Goal: Transaction & Acquisition: Purchase product/service

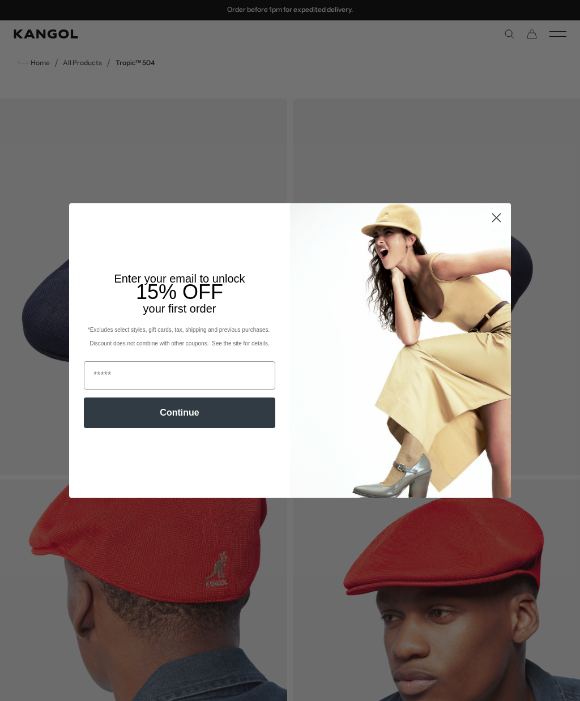
click at [496, 270] on img "POPUP Form" at bounding box center [400, 350] width 221 height 295
click at [503, 220] on circle "Close dialog" at bounding box center [496, 218] width 19 height 19
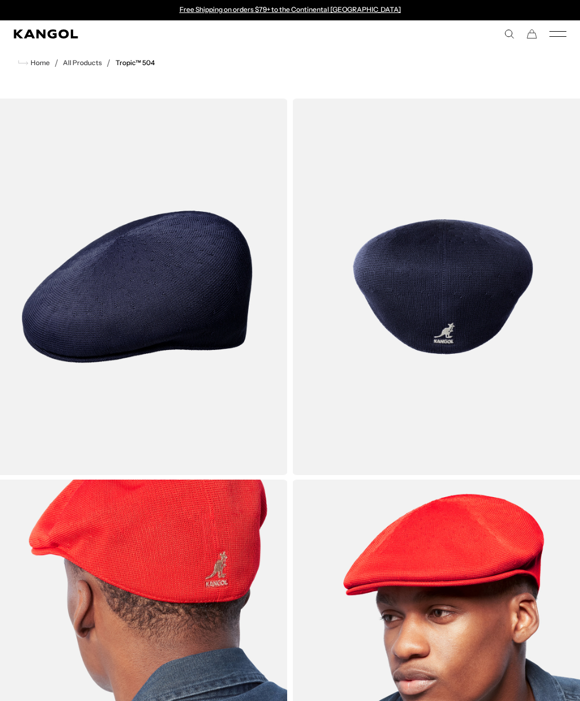
click at [78, 61] on link "All Products" at bounding box center [82, 63] width 39 height 8
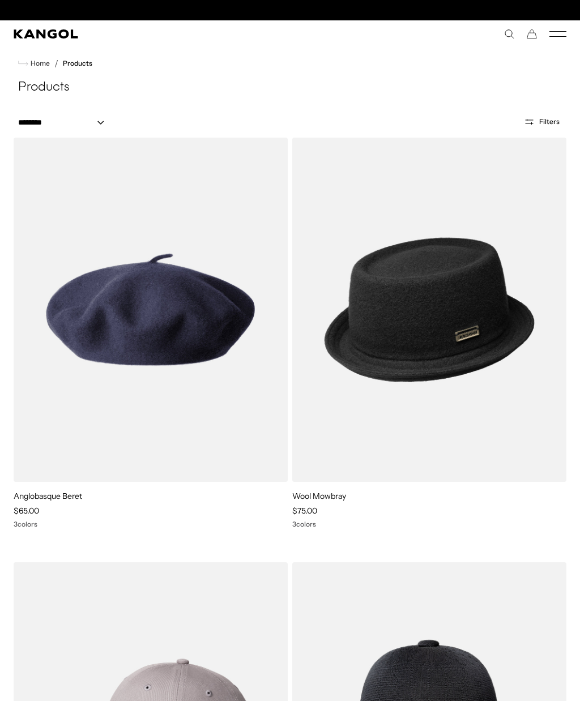
scroll to position [0, 233]
click at [546, 120] on span "Filters" at bounding box center [549, 122] width 20 height 8
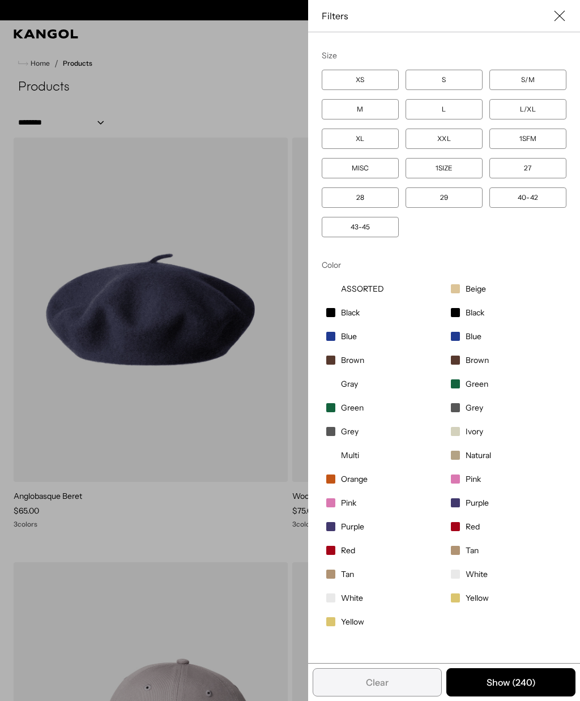
scroll to position [0, 0]
click at [462, 343] on label "Blue" at bounding box center [506, 336] width 120 height 19
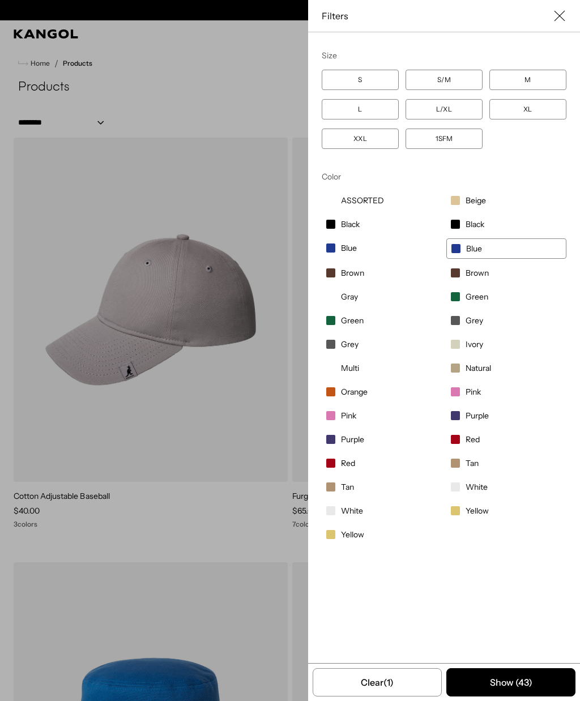
scroll to position [0, 233]
click at [340, 244] on label "Blue" at bounding box center [382, 248] width 120 height 19
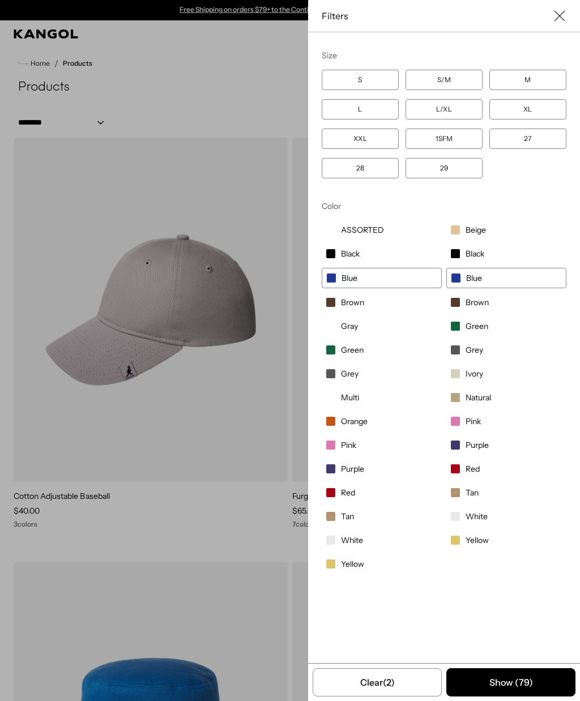
click at [542, 679] on button "Show ( 79 )" at bounding box center [510, 683] width 129 height 28
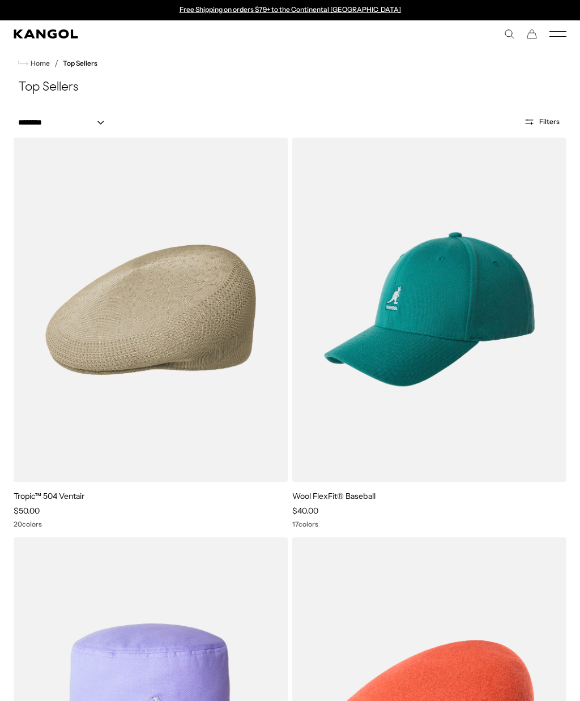
click at [0, 0] on img at bounding box center [0, 0] width 0 height 0
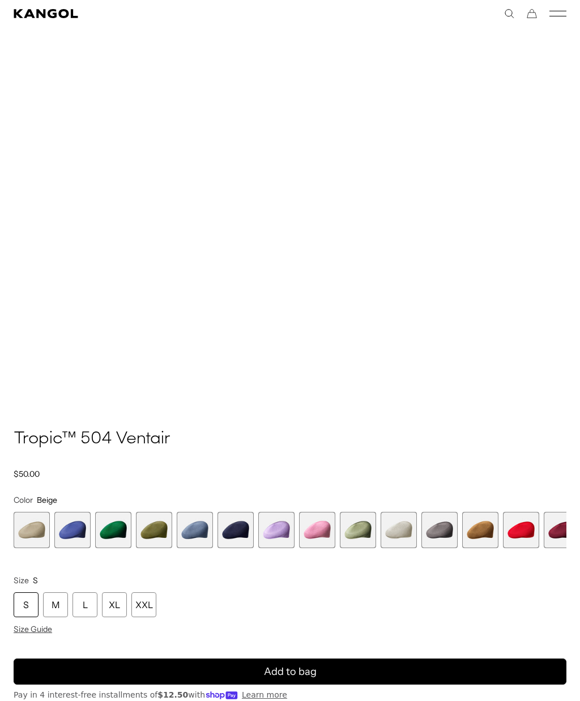
click at [238, 530] on span "6 of 22" at bounding box center [236, 530] width 36 height 36
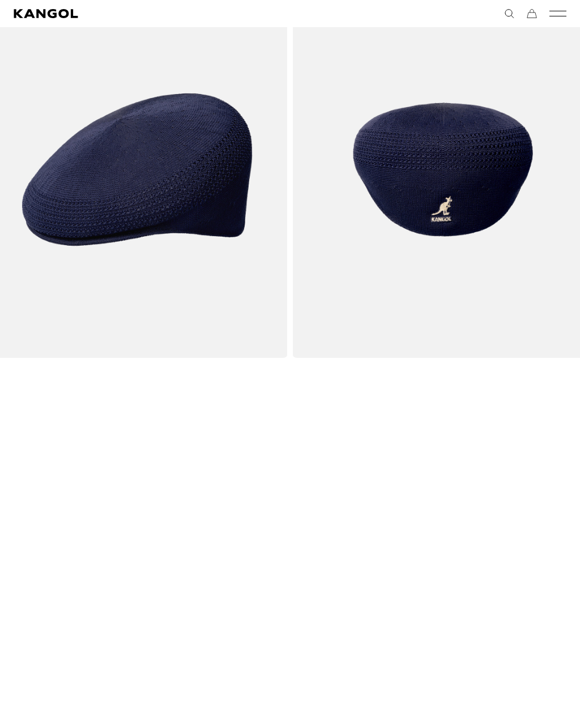
scroll to position [0, 233]
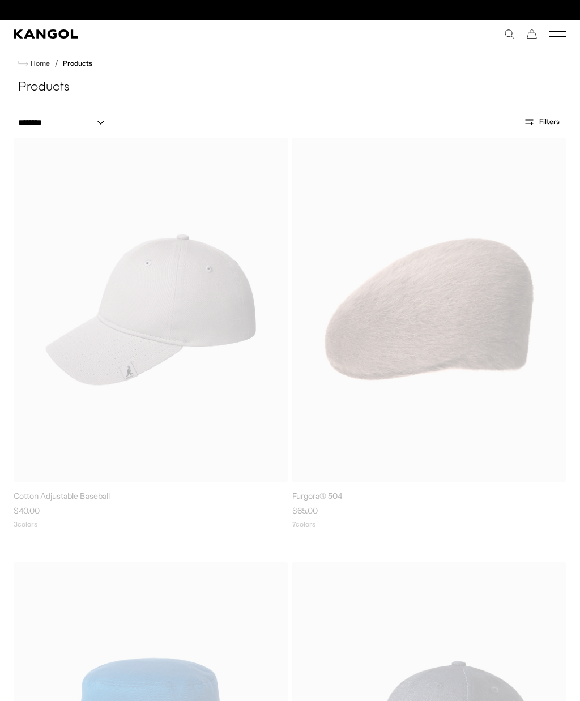
scroll to position [0, 233]
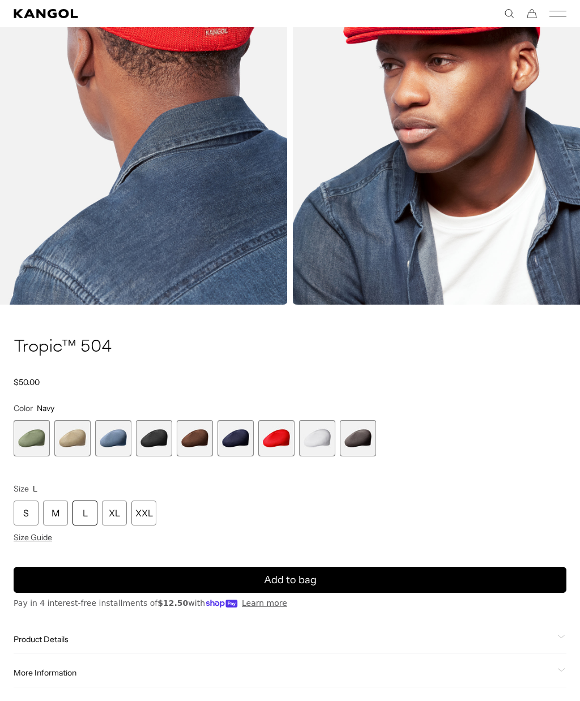
click at [47, 544] on product-info "Home / All Products / Tropic™ 504 Tropic™ 504 Regular price $50.00 Regular pric…" at bounding box center [290, 529] width 553 height 385
click at [42, 545] on product-info "Home / All Products / Tropic™ 504 Tropic™ 504 Regular price $50.00 Regular pric…" at bounding box center [290, 529] width 553 height 385
click at [43, 538] on span "Size Guide" at bounding box center [33, 538] width 39 height 10
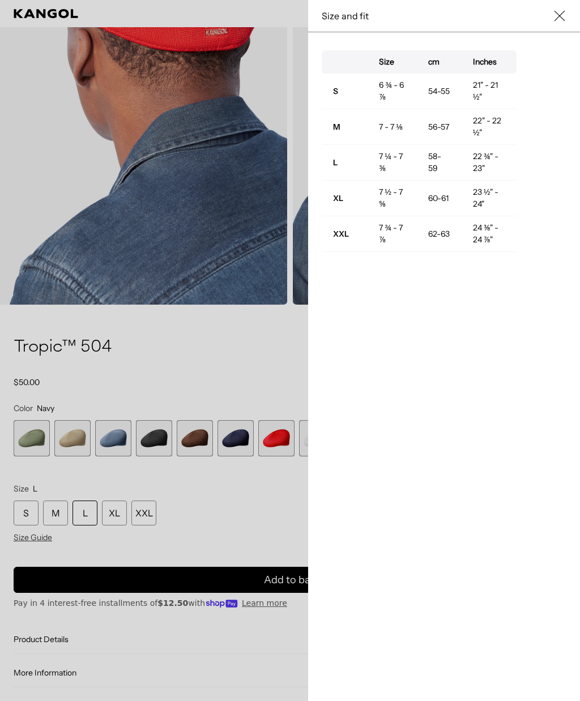
scroll to position [0, 233]
click at [565, 20] on button "Close" at bounding box center [560, 16] width 14 height 14
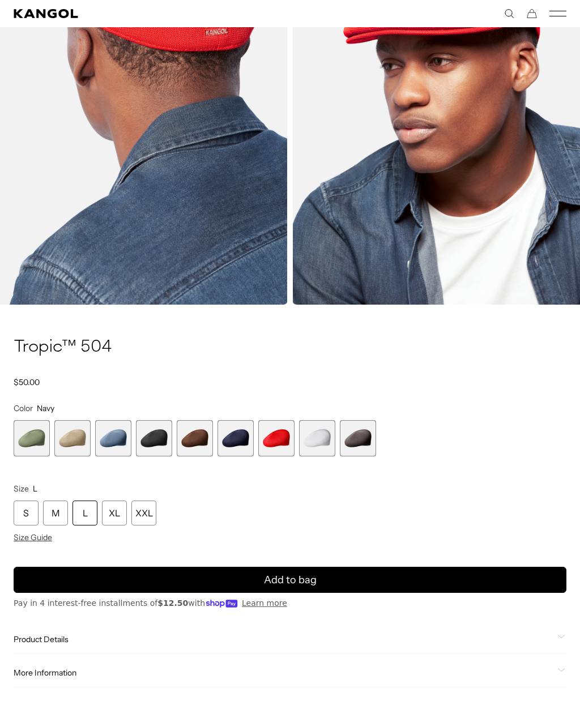
click at [116, 521] on div "XL" at bounding box center [114, 513] width 25 height 25
click at [301, 574] on span "Add to bag" at bounding box center [290, 580] width 53 height 15
